Goal: Task Accomplishment & Management: Use online tool/utility

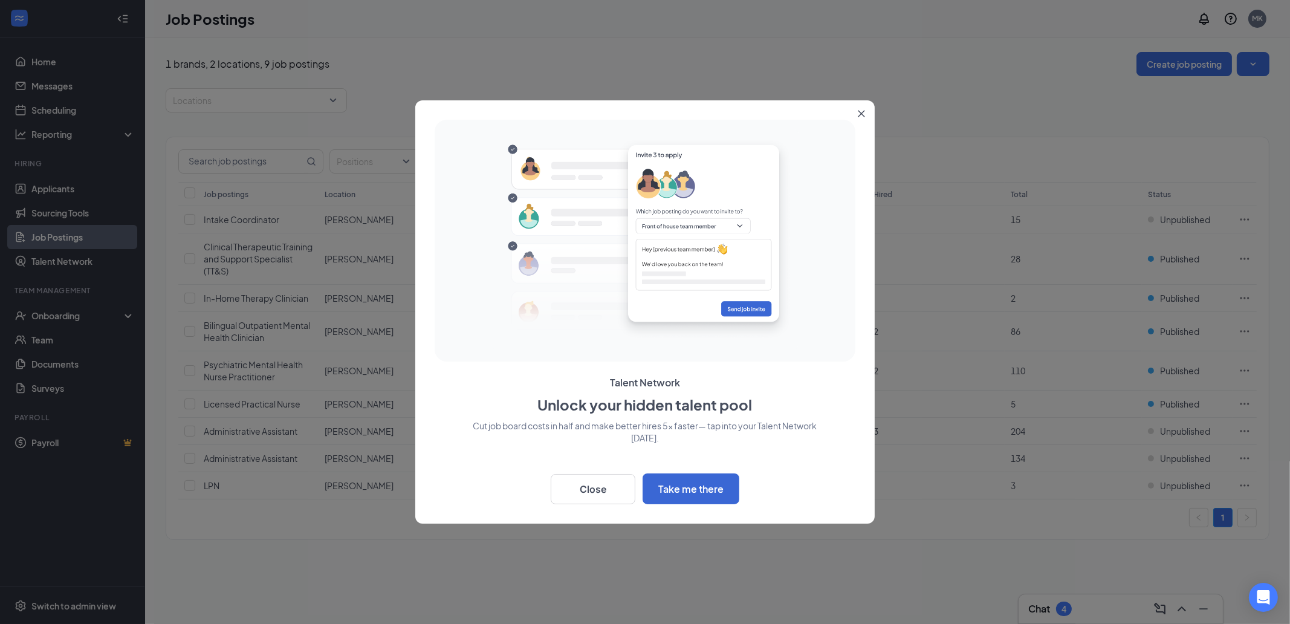
click at [864, 116] on icon "Close" at bounding box center [860, 113] width 7 height 7
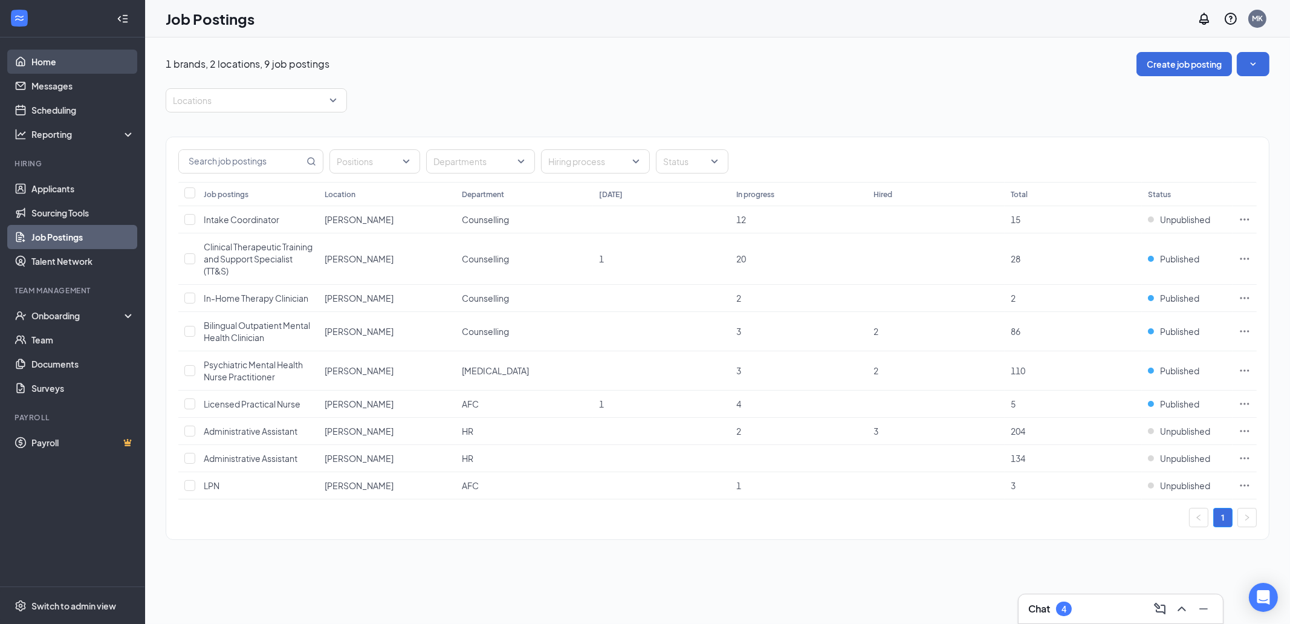
click at [49, 65] on link "Home" at bounding box center [82, 62] width 103 height 24
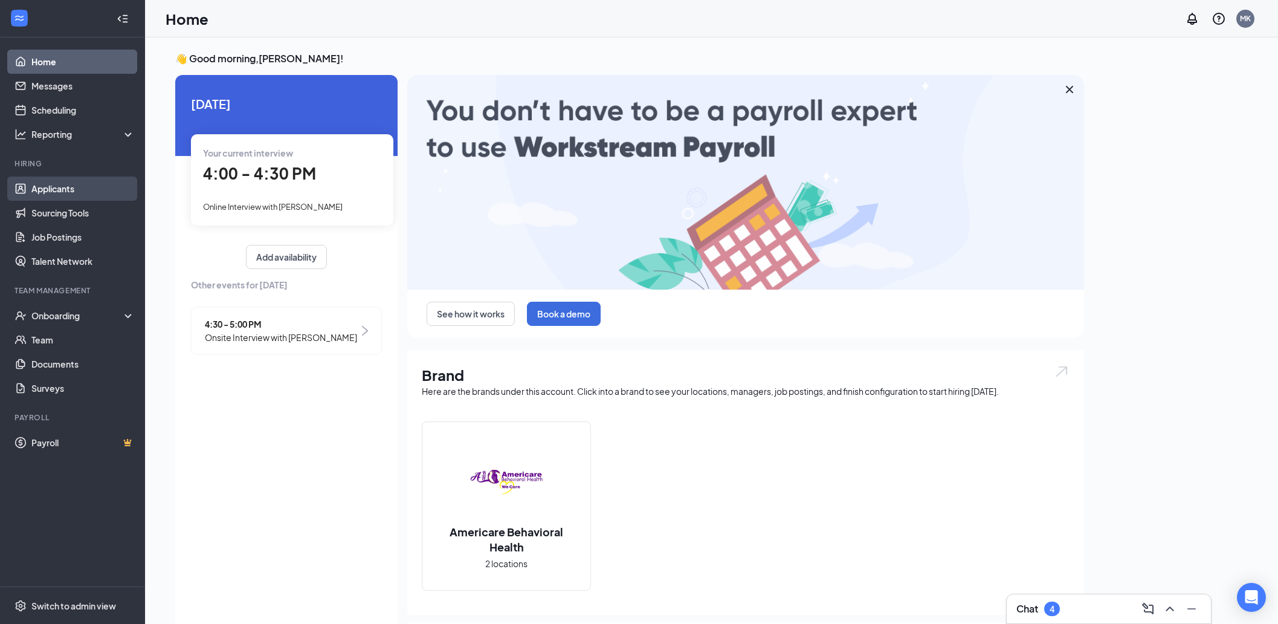
click at [65, 184] on link "Applicants" at bounding box center [82, 188] width 103 height 24
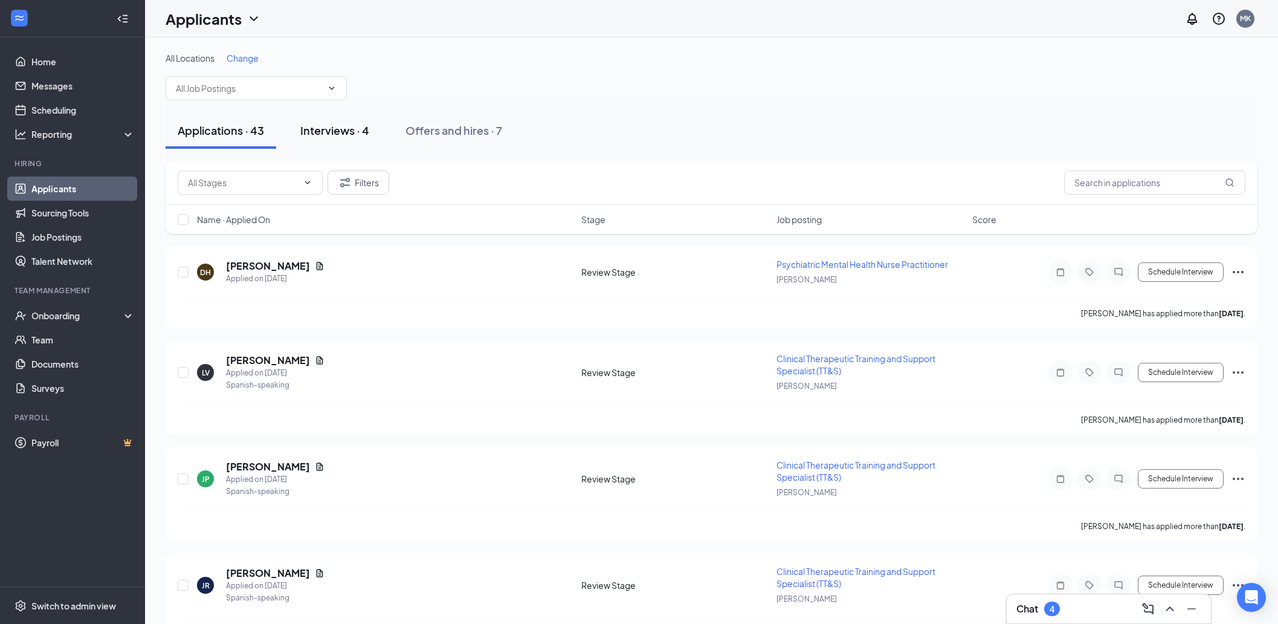
click at [344, 137] on div "Interviews · 4" at bounding box center [334, 130] width 69 height 15
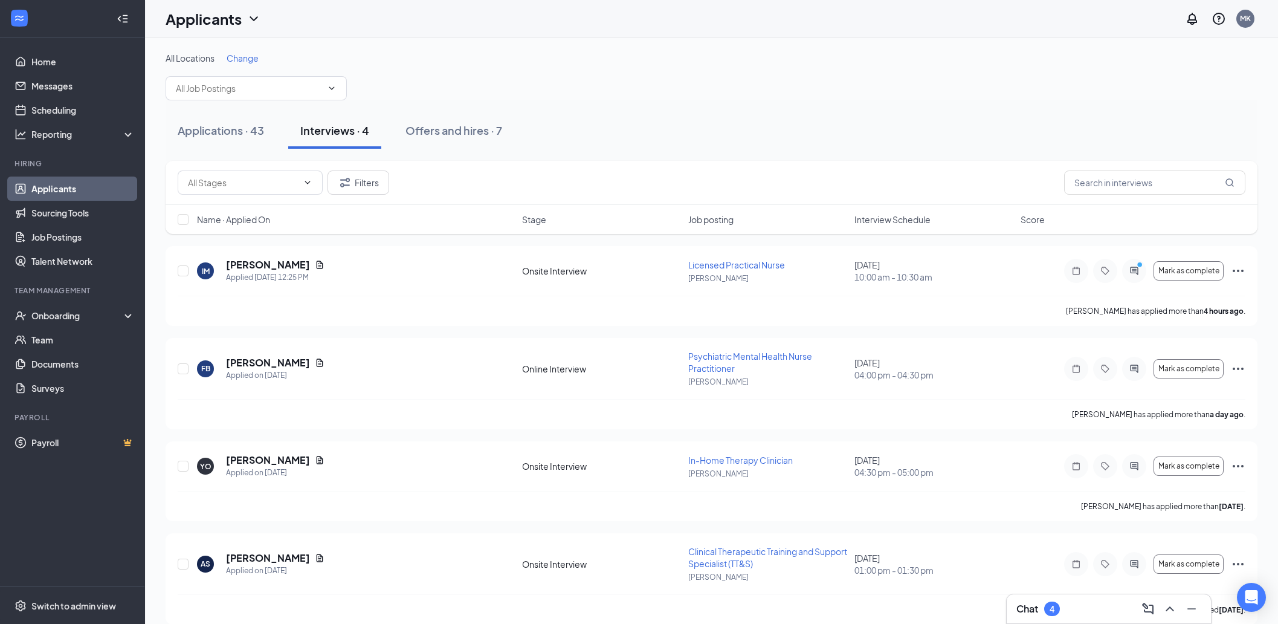
scroll to position [14, 0]
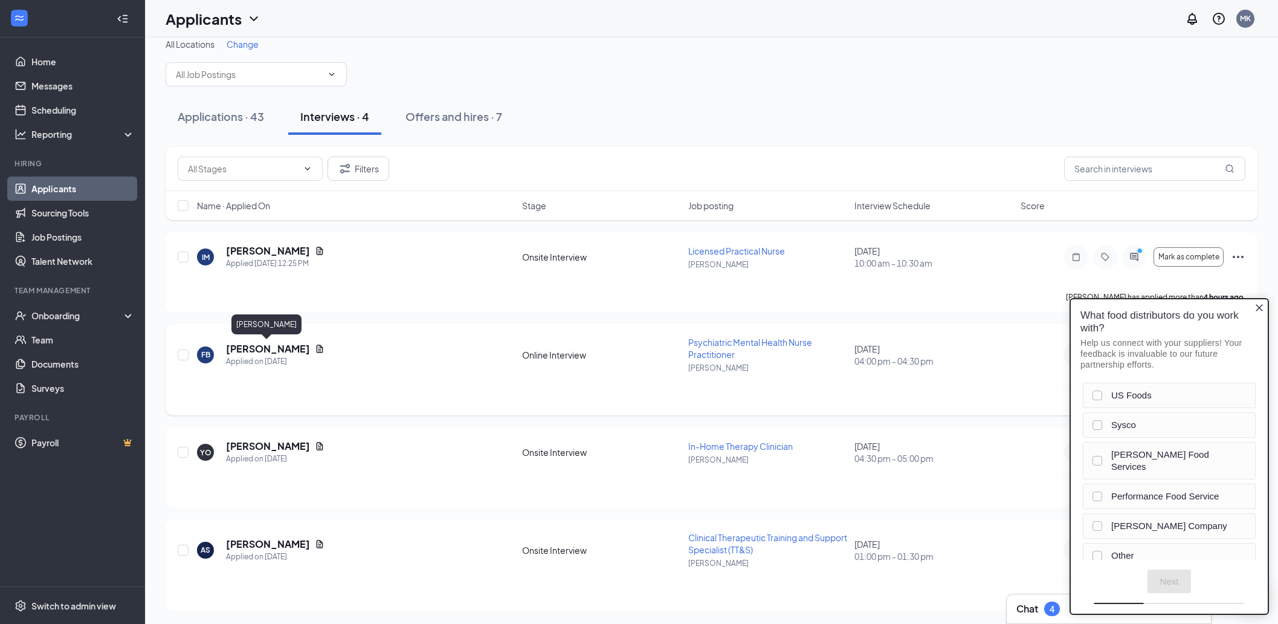
click at [278, 344] on h5 "[PERSON_NAME]" at bounding box center [268, 348] width 84 height 13
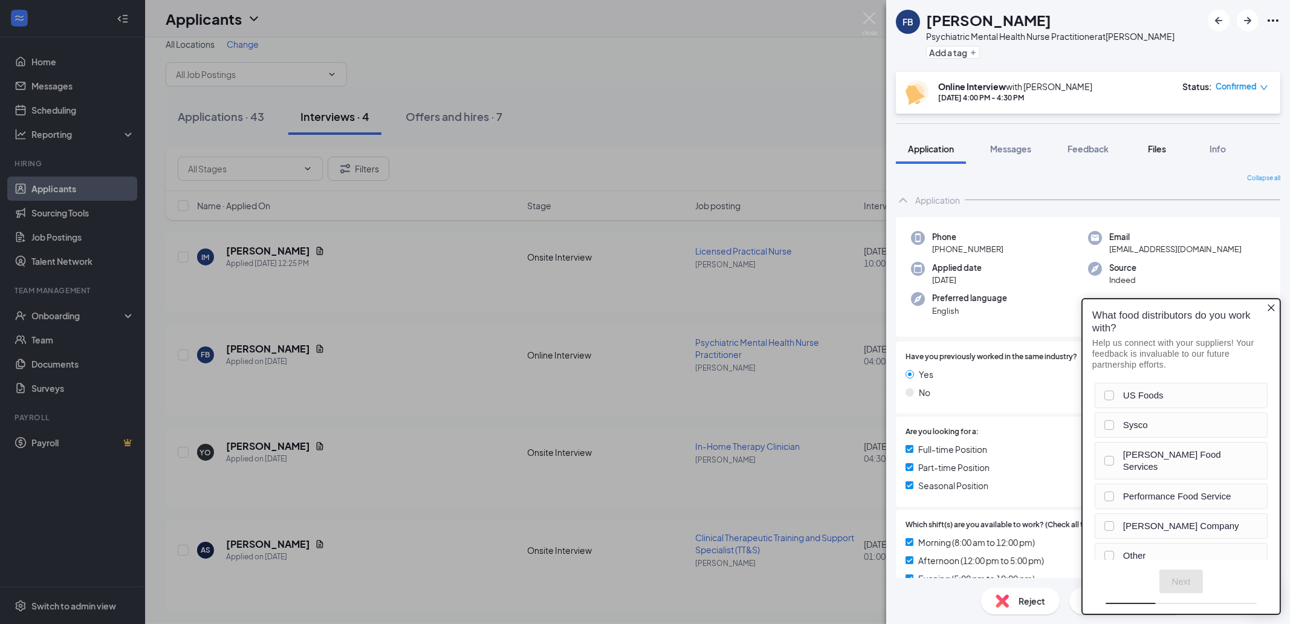
click at [1154, 149] on span "Files" at bounding box center [1157, 148] width 18 height 11
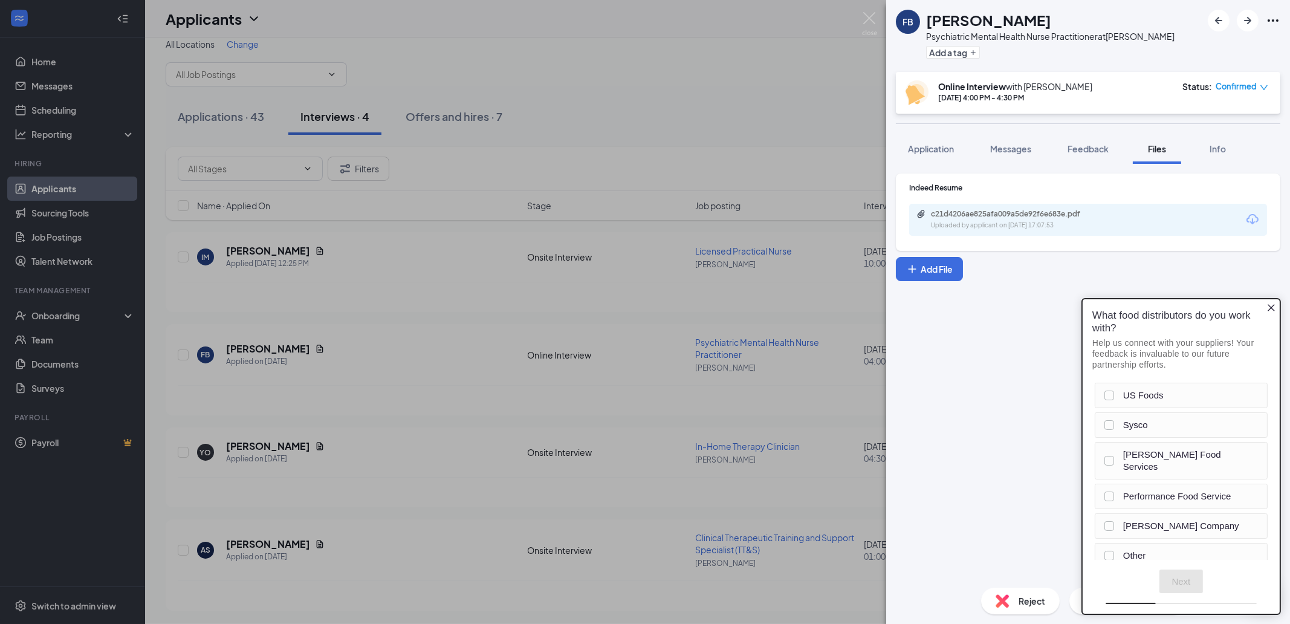
click at [1270, 306] on icon "Close button" at bounding box center [1270, 307] width 10 height 10
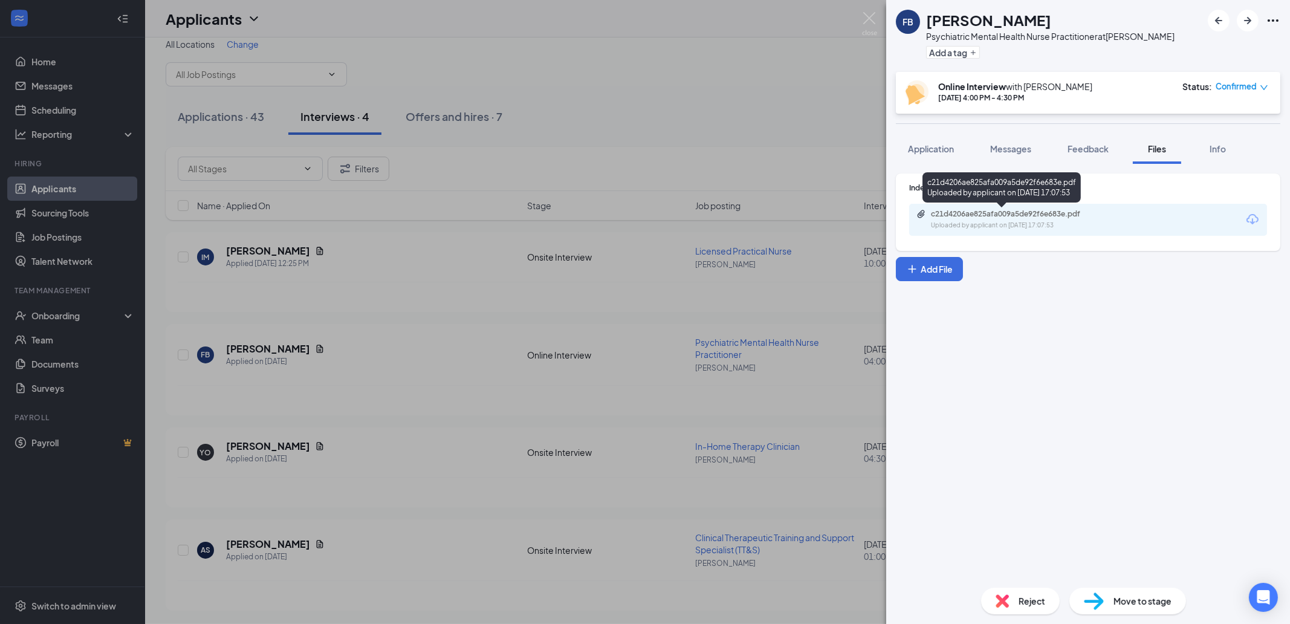
click at [1006, 214] on div "c21d4206ae825afa009a5de92f6e683e.pdf" at bounding box center [1015, 214] width 169 height 10
